Goal: Task Accomplishment & Management: Use online tool/utility

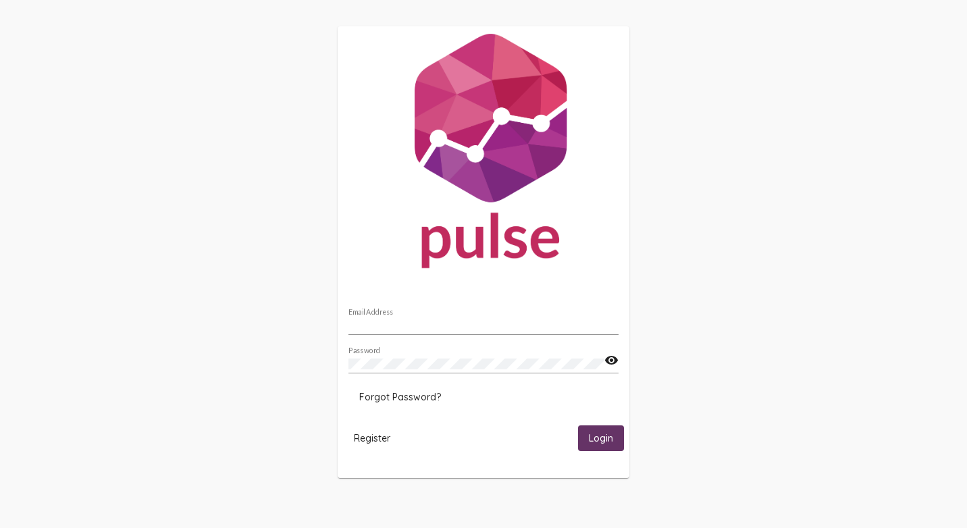
type input "shannon.guthrie@comphc.org"
drag, startPoint x: 592, startPoint y: 437, endPoint x: 584, endPoint y: 437, distance: 8.1
click at [593, 437] on span "Login" at bounding box center [601, 439] width 24 height 12
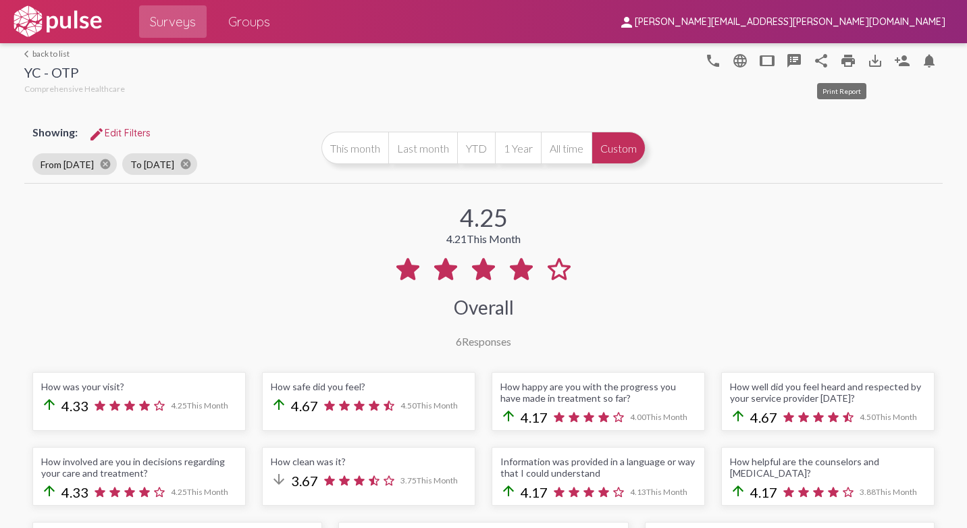
click at [841, 61] on mat-icon "print" at bounding box center [848, 61] width 16 height 16
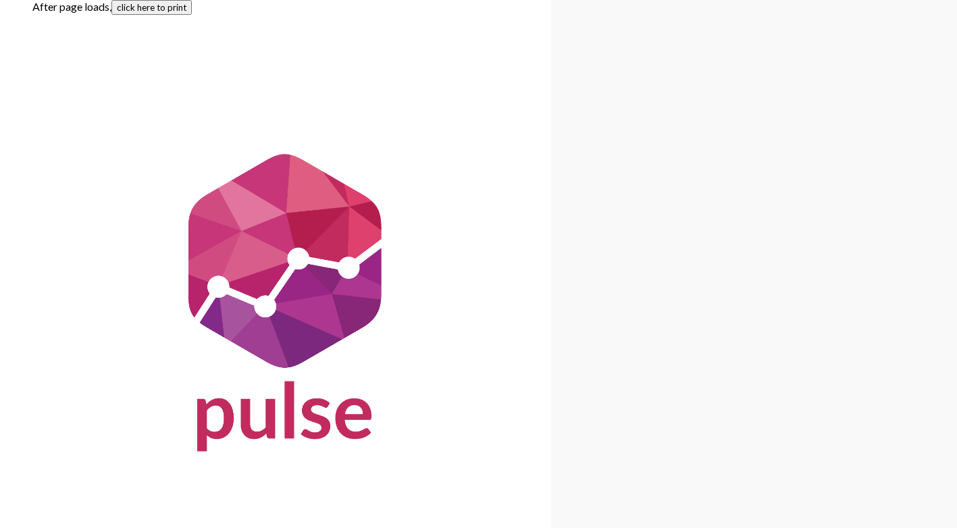
click at [135, 6] on button "click here to print" at bounding box center [151, 7] width 80 height 15
